Goal: Information Seeking & Learning: Learn about a topic

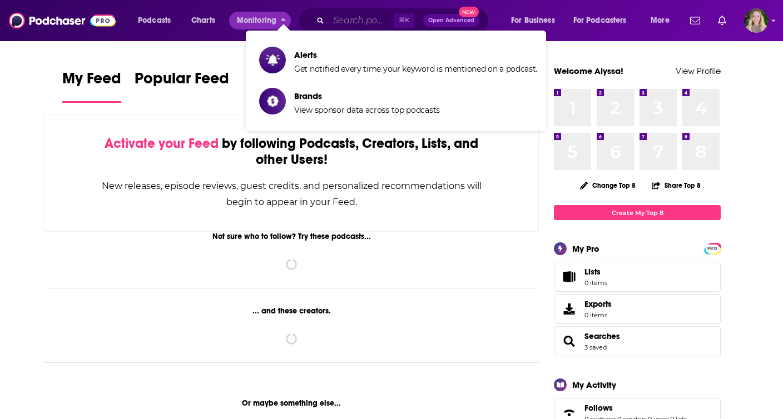
click at [353, 22] on input "Search podcasts, credits, & more..." at bounding box center [361, 21] width 65 height 18
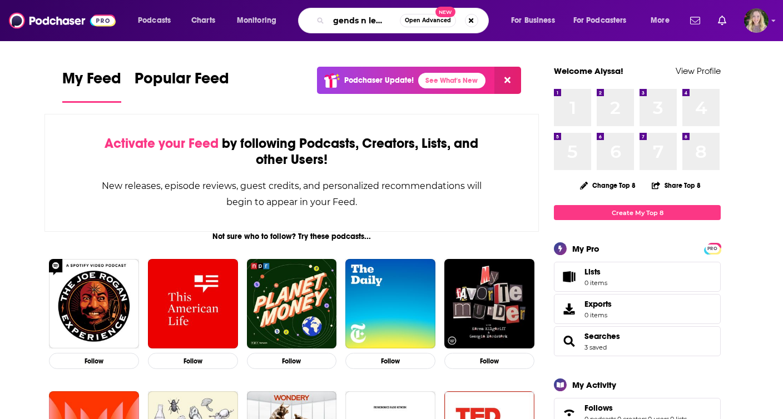
scroll to position [0, 7]
type input "legends n leaders"
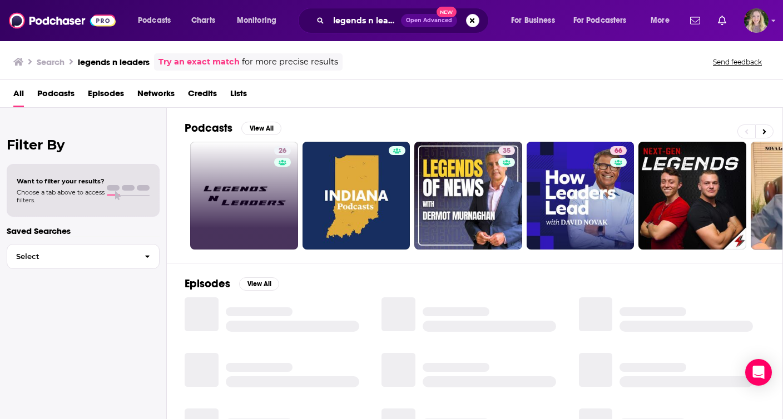
click at [239, 187] on link "26" at bounding box center [244, 196] width 108 height 108
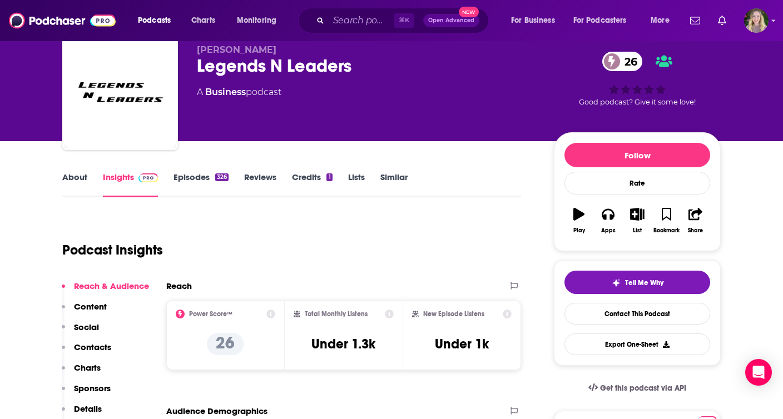
scroll to position [49, 0]
